Goal: Task Accomplishment & Management: Manage account settings

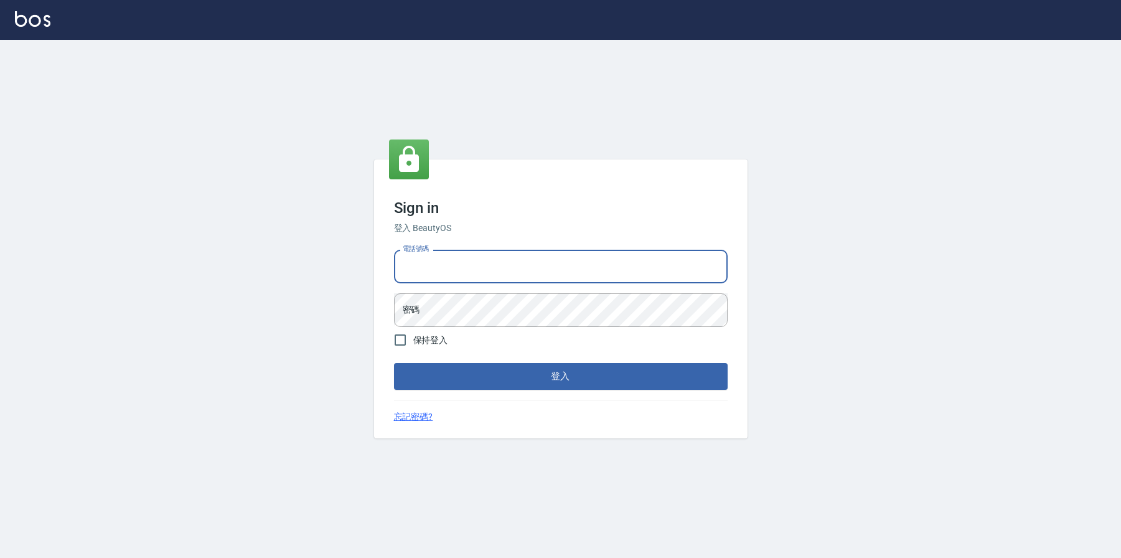
type input "0936888819"
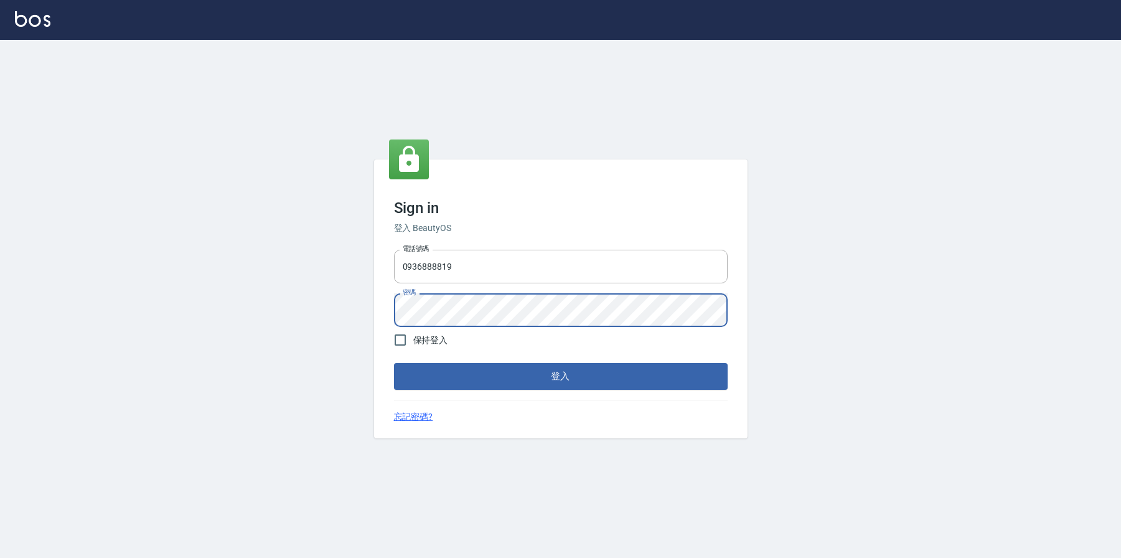
click at [542, 376] on button "登入" at bounding box center [561, 376] width 334 height 26
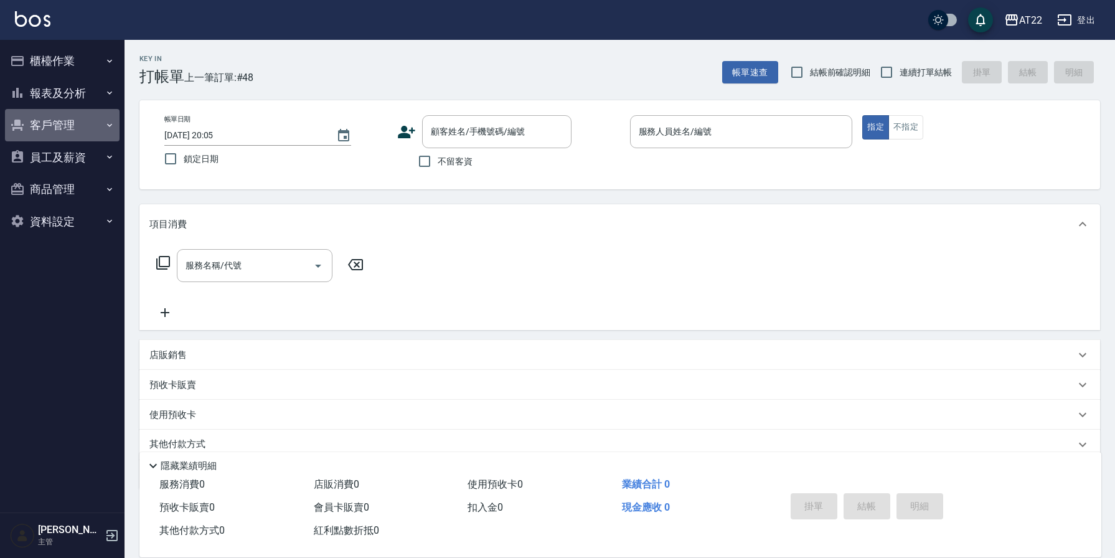
drag, startPoint x: 47, startPoint y: 123, endPoint x: 62, endPoint y: 128, distance: 15.6
click at [47, 123] on button "客戶管理" at bounding box center [62, 125] width 115 height 32
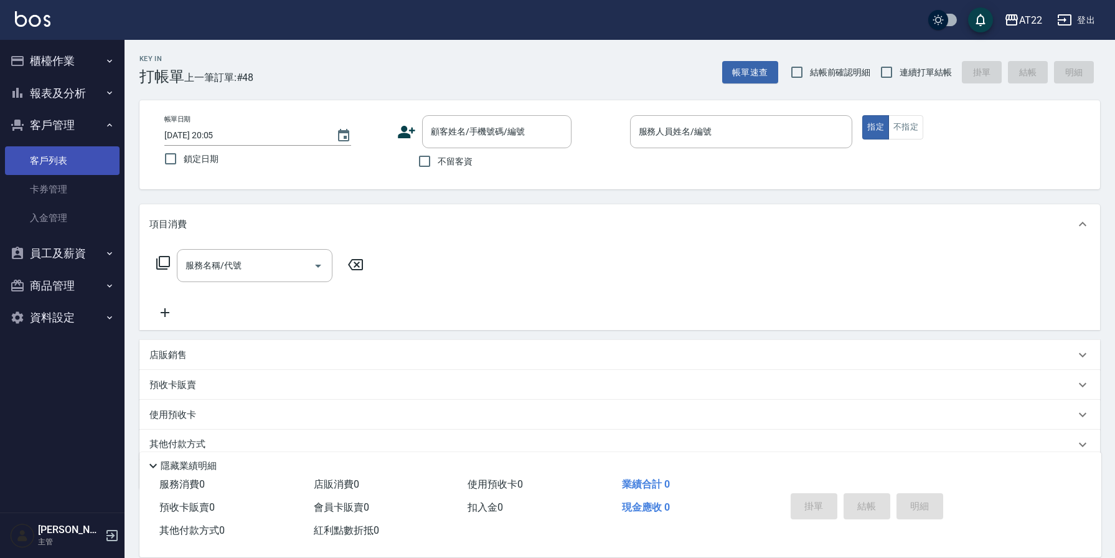
click at [55, 163] on link "客戶列表" at bounding box center [62, 160] width 115 height 29
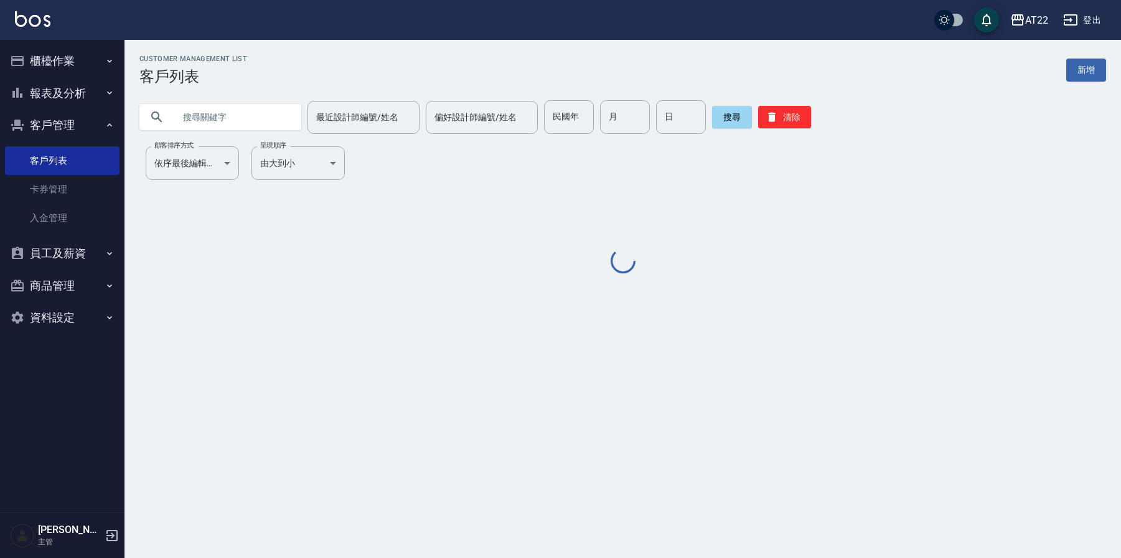
click at [224, 113] on input "text" at bounding box center [232, 117] width 117 height 34
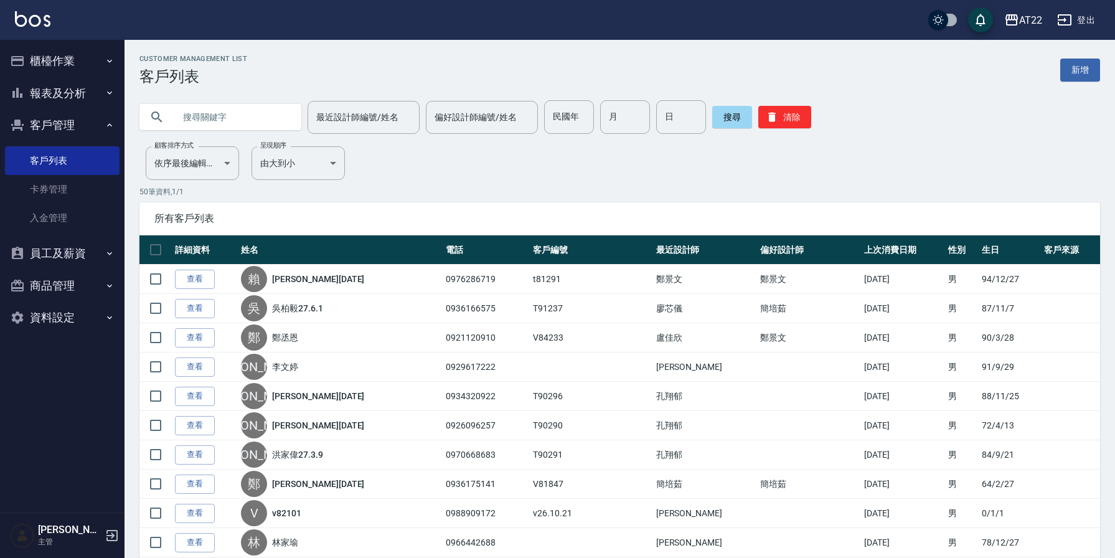
paste input "0935573811"
click at [732, 118] on button "搜尋" at bounding box center [732, 117] width 40 height 22
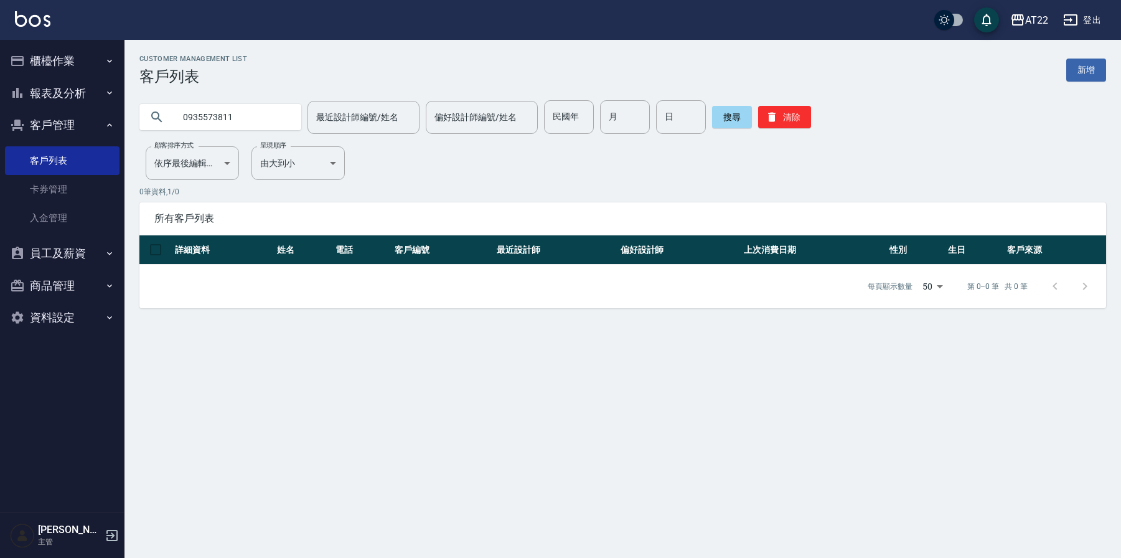
drag, startPoint x: 254, startPoint y: 121, endPoint x: 220, endPoint y: 122, distance: 33.6
click at [149, 120] on div "0935573811" at bounding box center [220, 117] width 162 height 26
paste input "[PERSON_NAME]"
type input "[PERSON_NAME]"
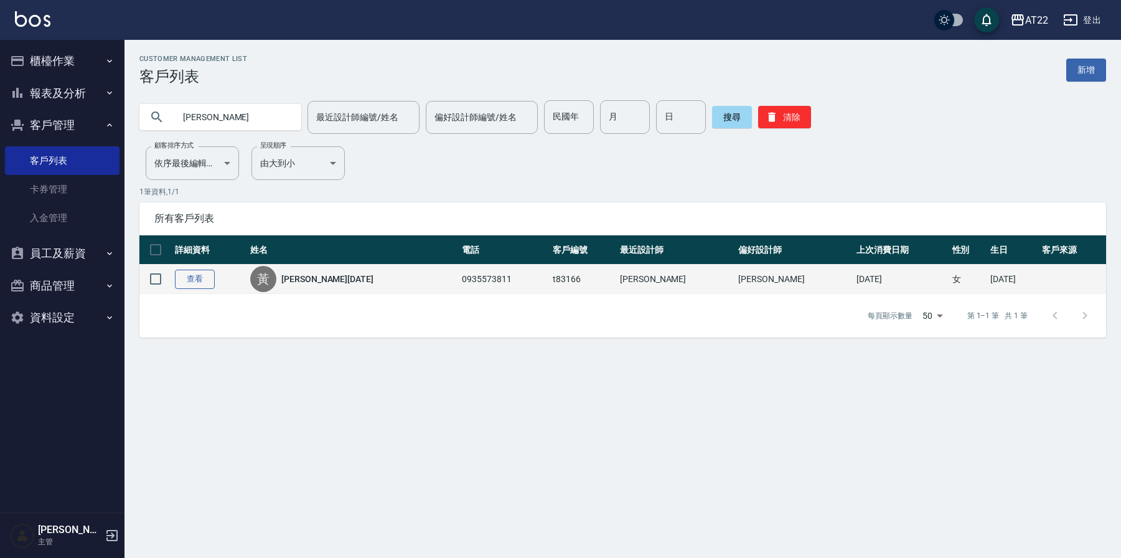
click at [191, 281] on link "查看" at bounding box center [195, 279] width 40 height 19
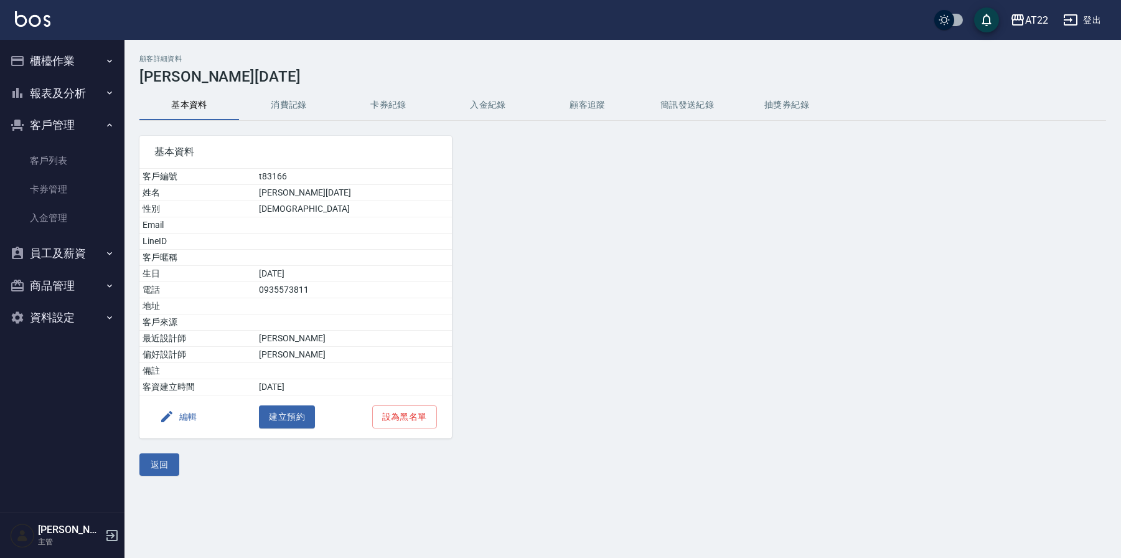
click at [380, 103] on button "卡券紀錄" at bounding box center [389, 105] width 100 height 30
